Goal: Task Accomplishment & Management: Manage account settings

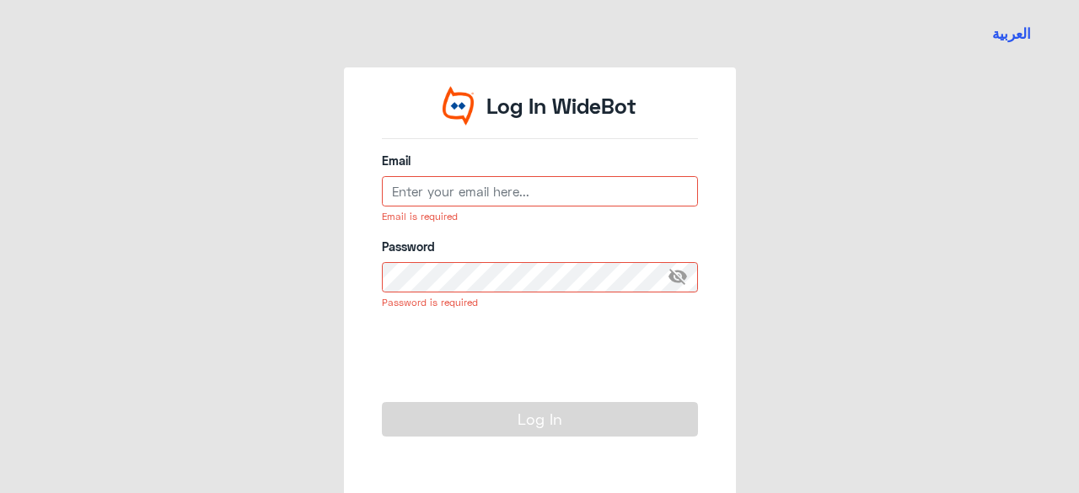
type input "[EMAIL_ADDRESS][DOMAIN_NAME]"
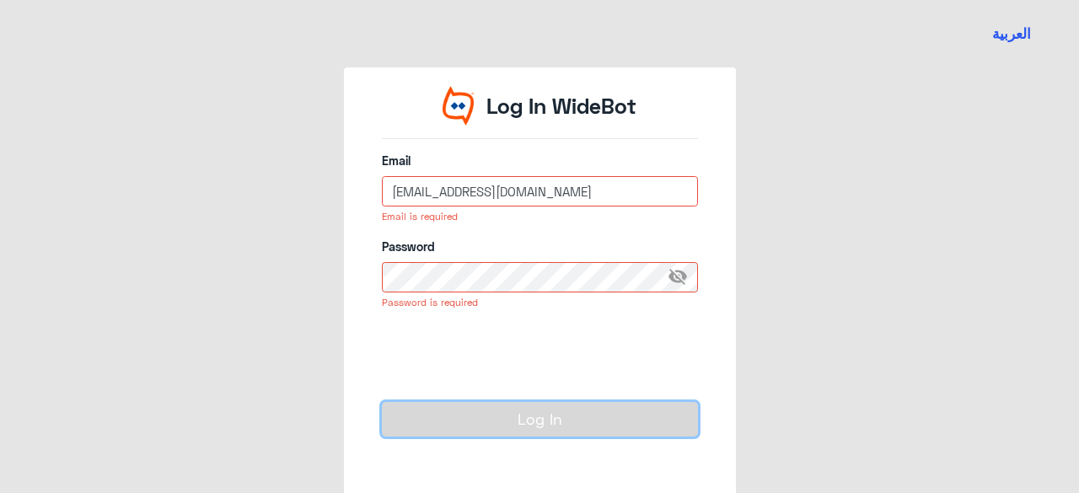
click at [511, 417] on button "Log In" at bounding box center [540, 419] width 316 height 34
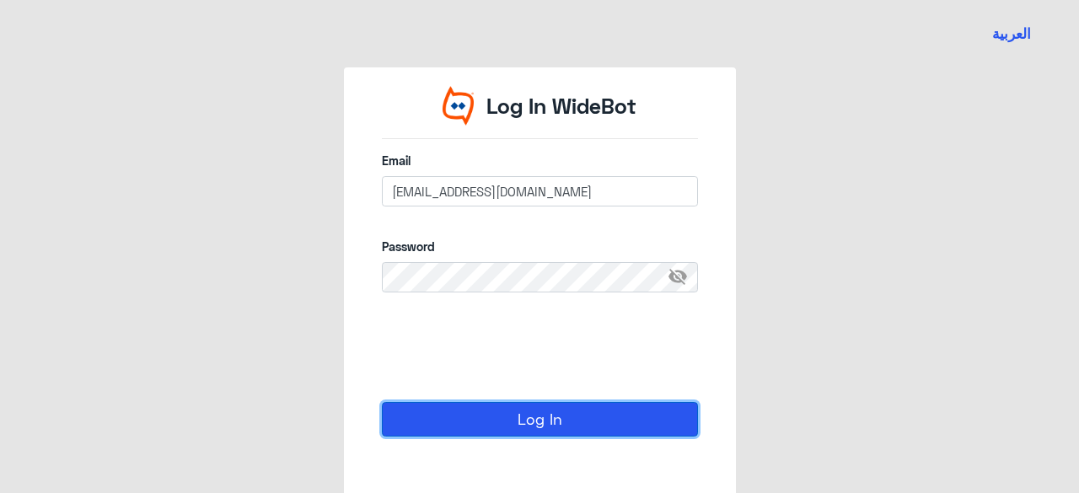
click at [534, 422] on button "Log In" at bounding box center [540, 419] width 316 height 34
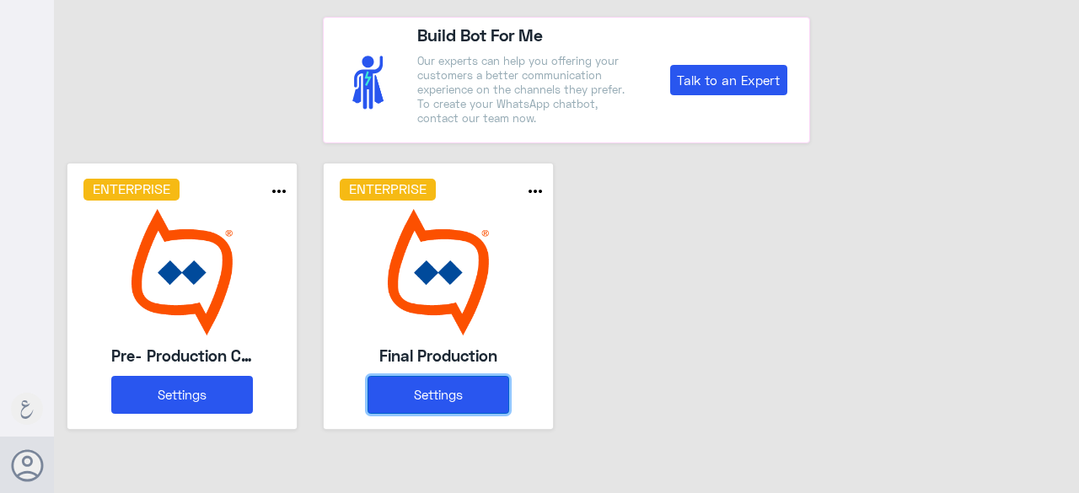
click at [425, 390] on button "Settings" at bounding box center [438, 395] width 142 height 38
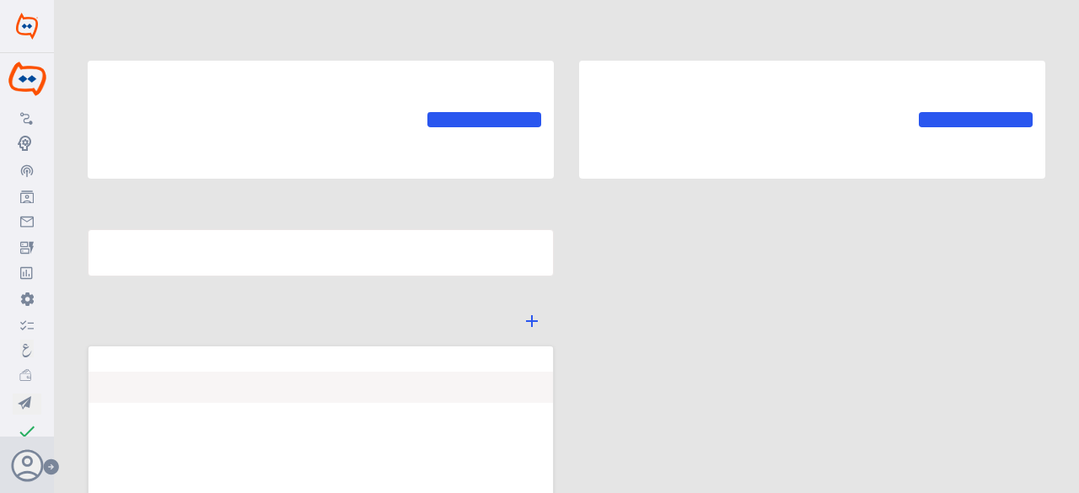
type input "Final Production"
